Goal: Task Accomplishment & Management: Complete application form

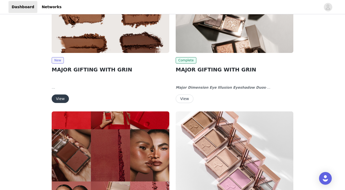
scroll to position [43, 0]
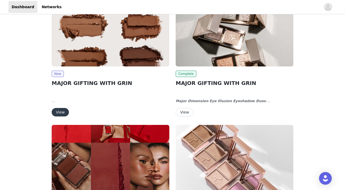
click at [61, 112] on button "View" at bounding box center [60, 112] width 17 height 8
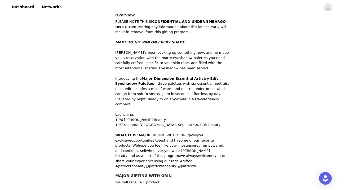
scroll to position [185, 0]
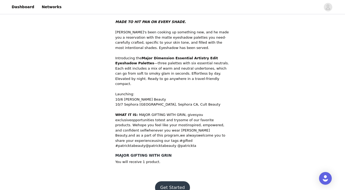
click at [170, 182] on button "Get Started" at bounding box center [172, 188] width 35 height 13
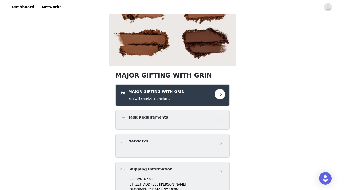
scroll to position [77, 0]
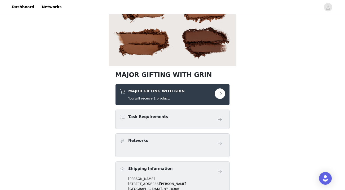
click at [218, 95] on button "button" at bounding box center [220, 94] width 11 height 11
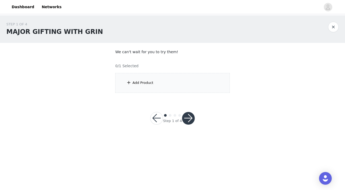
click at [147, 82] on div "Add Product" at bounding box center [143, 82] width 21 height 5
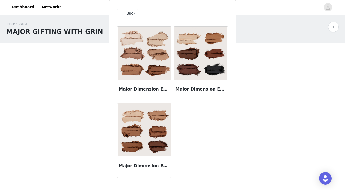
click at [141, 138] on img at bounding box center [144, 130] width 53 height 53
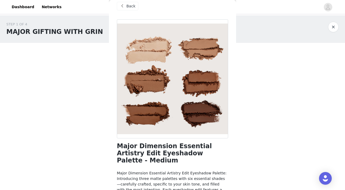
scroll to position [53, 0]
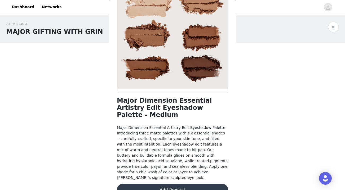
click at [156, 184] on button "Add Product" at bounding box center [172, 190] width 111 height 13
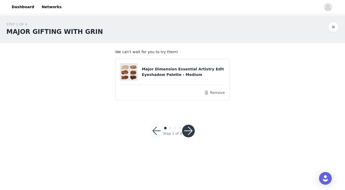
click at [193, 127] on button "button" at bounding box center [188, 131] width 13 height 13
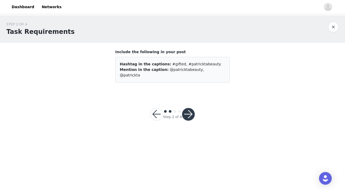
click at [186, 108] on button "button" at bounding box center [188, 114] width 13 height 13
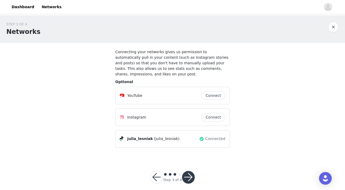
click at [190, 175] on button "button" at bounding box center [188, 177] width 13 height 13
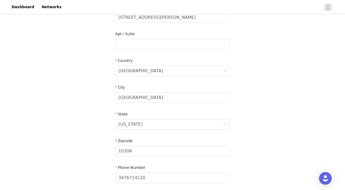
scroll to position [171, 0]
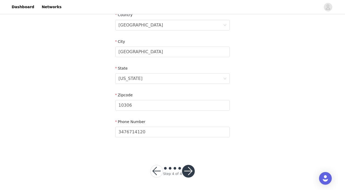
click at [189, 169] on button "button" at bounding box center [188, 171] width 13 height 13
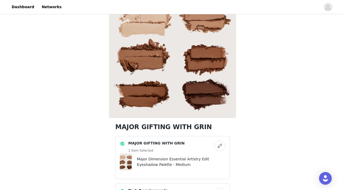
scroll to position [171, 0]
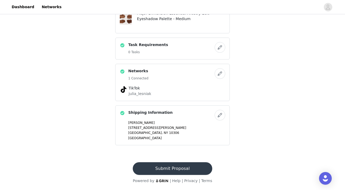
click at [163, 171] on button "Submit Proposal" at bounding box center [172, 169] width 79 height 13
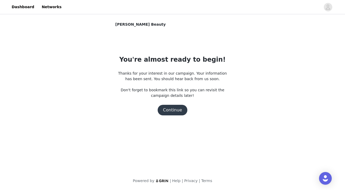
scroll to position [0, 0]
click at [177, 110] on button "Continue" at bounding box center [173, 110] width 30 height 11
